Goal: Transaction & Acquisition: Purchase product/service

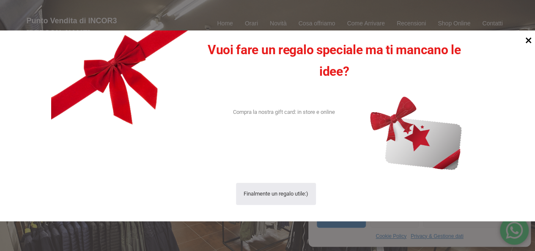
click at [529, 42] on icon at bounding box center [529, 40] width 6 height 6
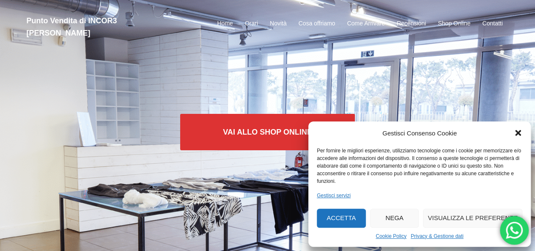
click at [380, 220] on button "Nega" at bounding box center [394, 218] width 49 height 19
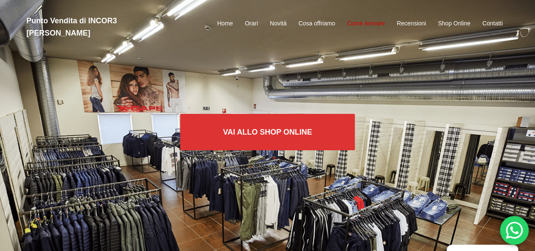
click at [369, 19] on link "Come Arrivare" at bounding box center [366, 24] width 38 height 10
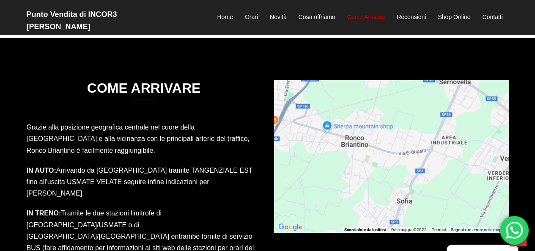
scroll to position [1159, 0]
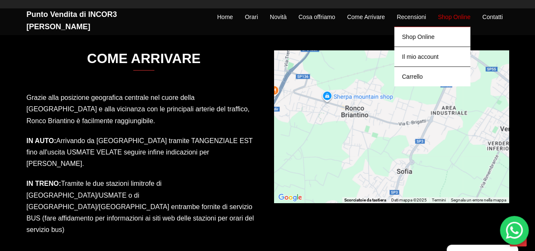
click at [453, 12] on link "Shop Online" at bounding box center [454, 17] width 33 height 10
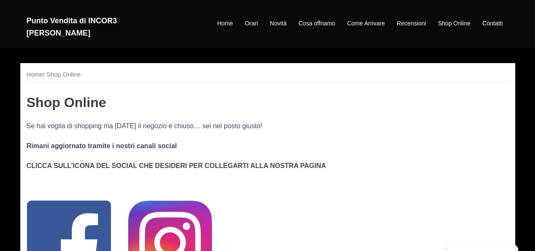
click at [165, 229] on img at bounding box center [170, 243] width 84 height 84
